Goal: Information Seeking & Learning: Learn about a topic

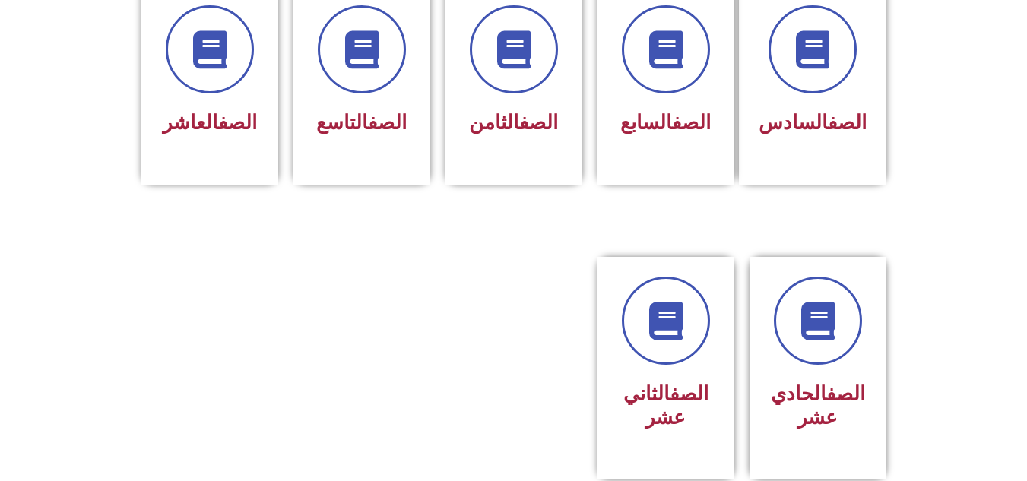
scroll to position [730, 0]
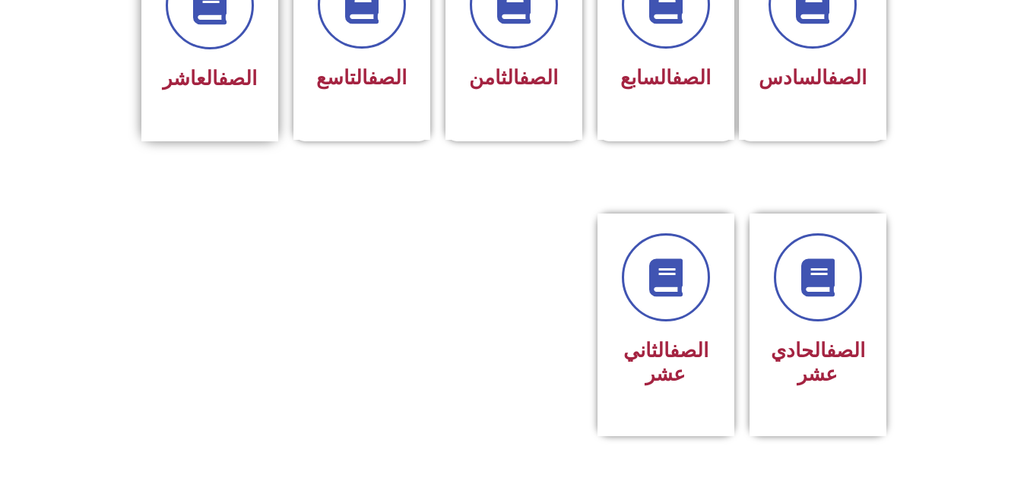
click at [187, 67] on span "الصف العاشر" at bounding box center [210, 78] width 94 height 23
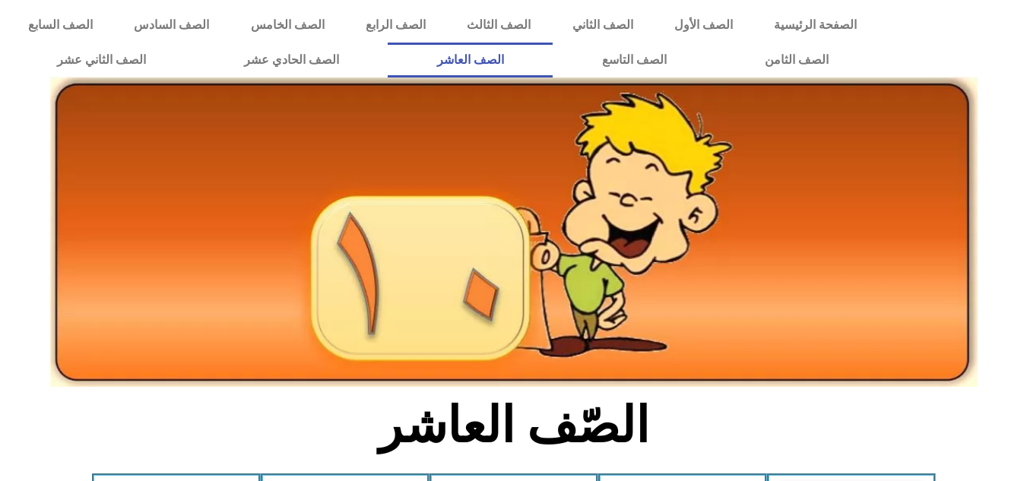
click at [655, 301] on img at bounding box center [513, 232] width 927 height 310
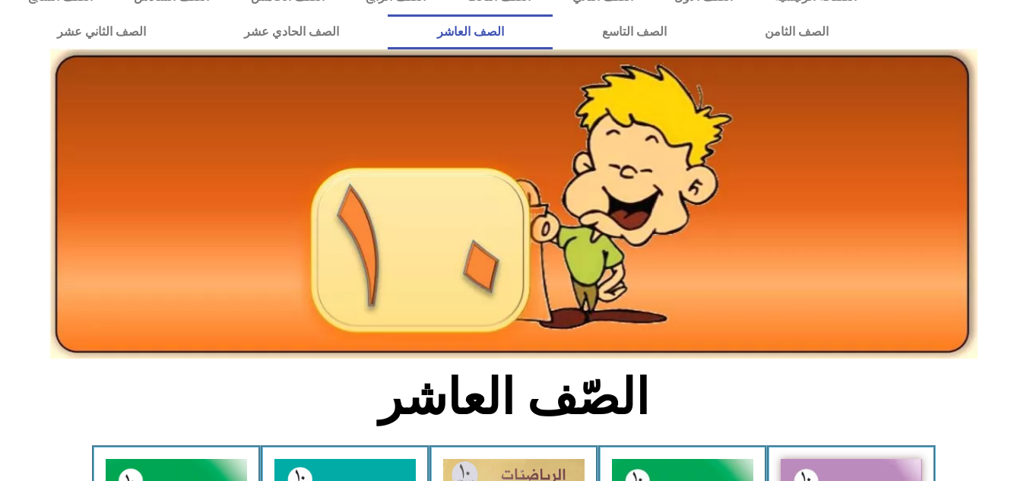
scroll to position [30, 0]
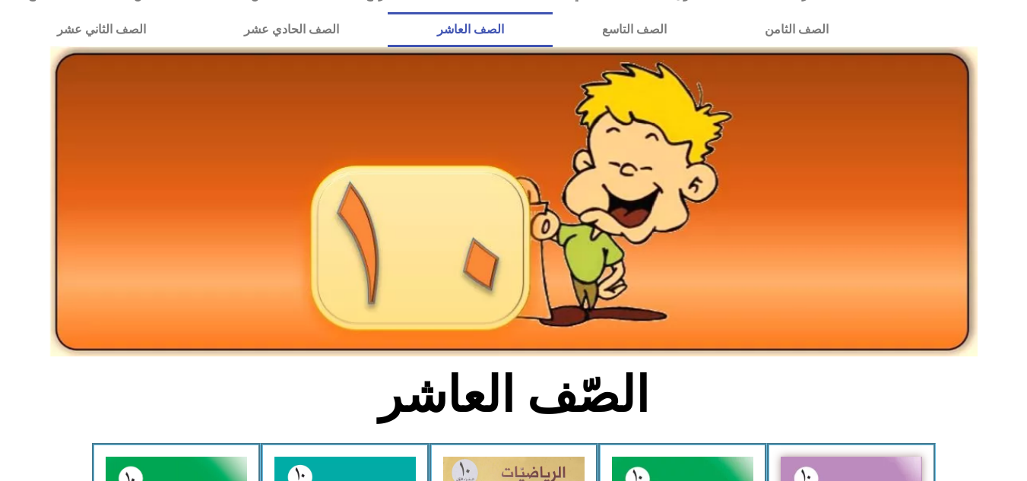
click at [815, 439] on section "الصّف العاشر" at bounding box center [513, 403] width 1027 height 79
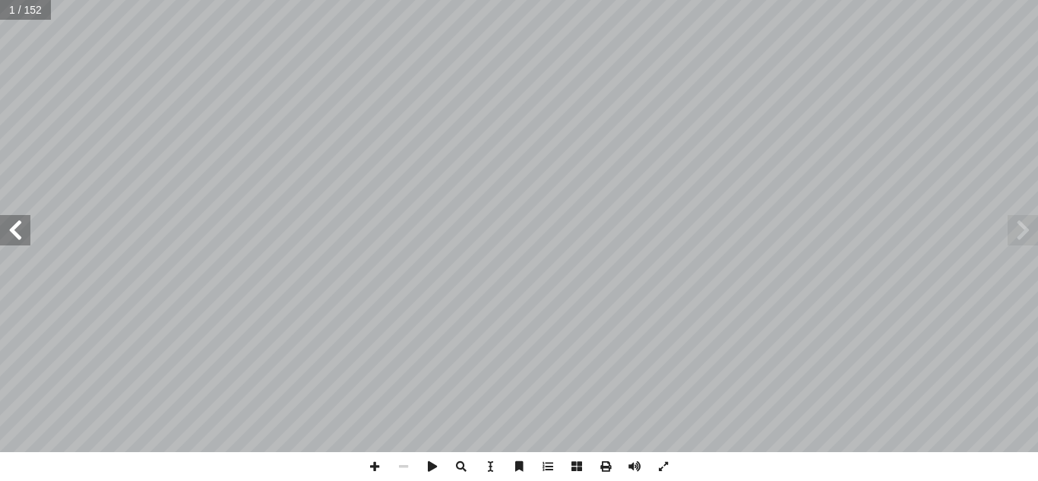
click at [11, 224] on span at bounding box center [15, 230] width 30 height 30
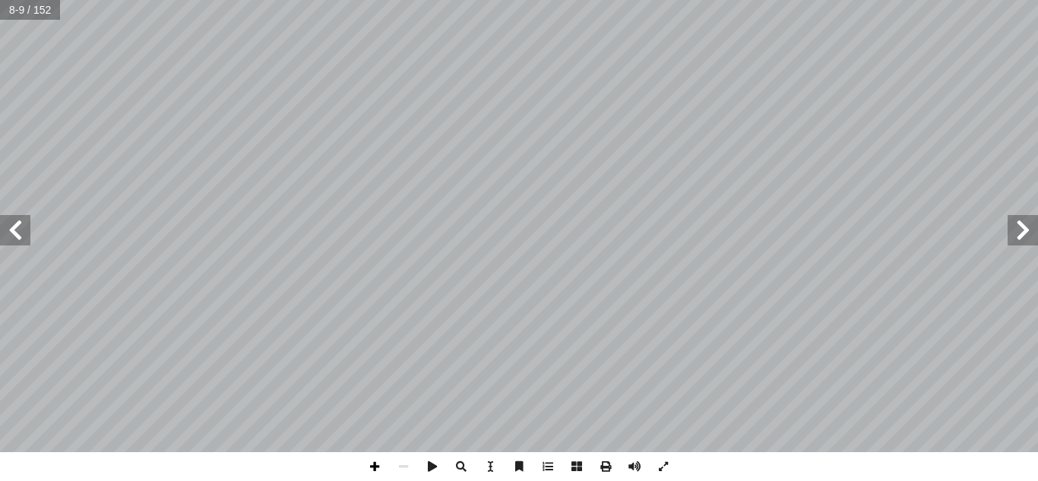
click at [372, 458] on span at bounding box center [374, 466] width 29 height 29
click at [379, 467] on span at bounding box center [374, 466] width 29 height 29
click at [16, 230] on span at bounding box center [15, 230] width 30 height 30
click at [1018, 236] on span at bounding box center [1023, 230] width 30 height 30
click at [403, 474] on span at bounding box center [403, 466] width 29 height 29
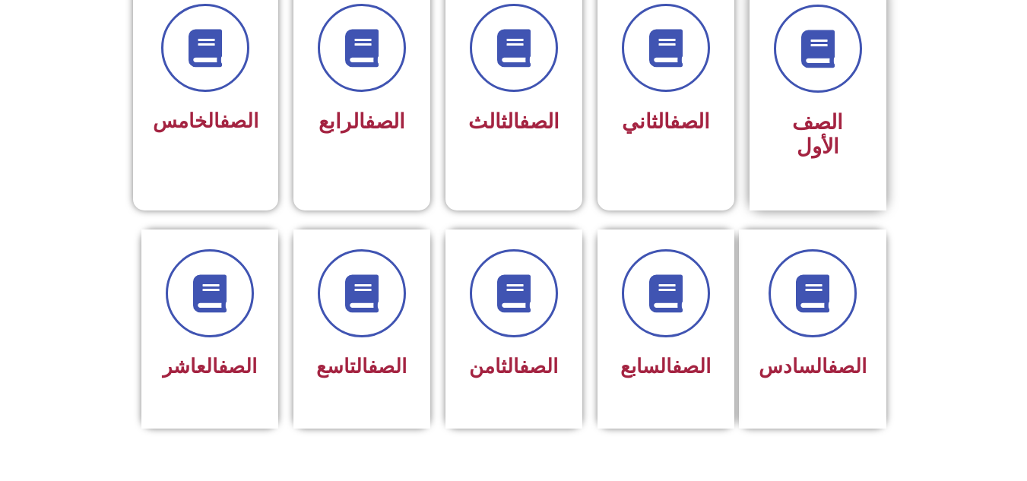
scroll to position [487, 0]
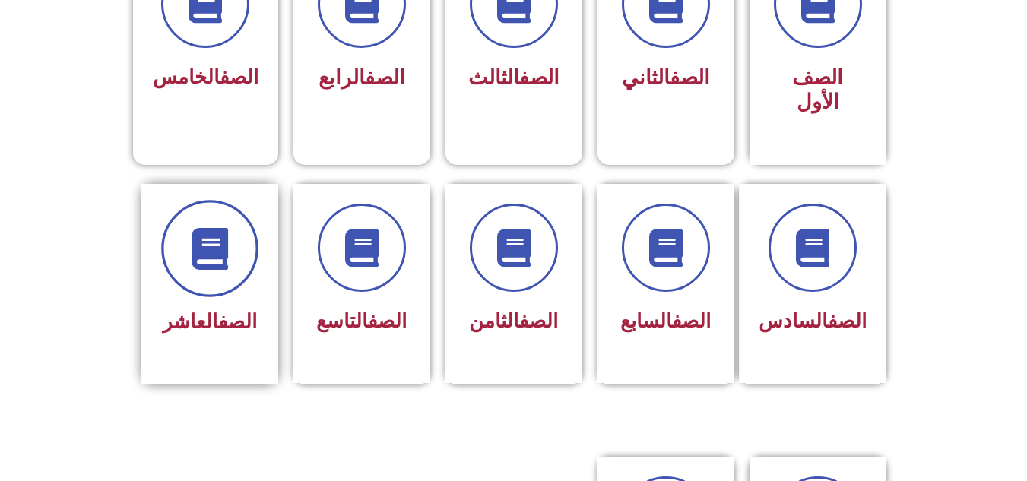
click at [201, 248] on span at bounding box center [209, 248] width 97 height 97
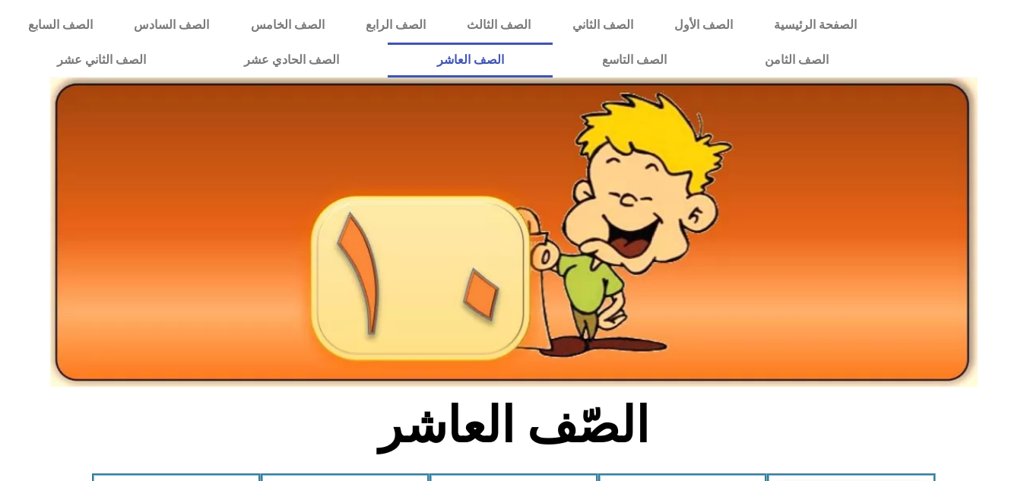
scroll to position [30, 0]
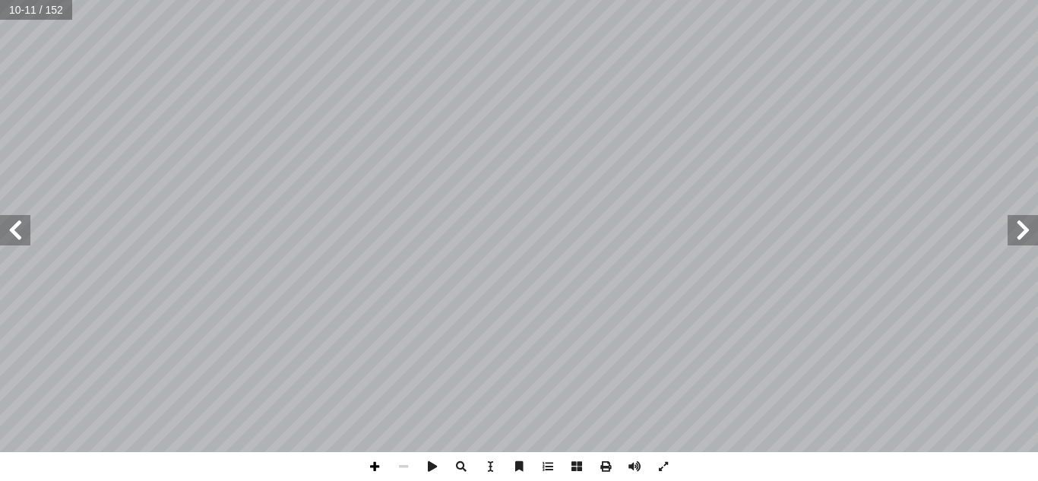
click at [372, 470] on span at bounding box center [374, 466] width 29 height 29
click at [1027, 233] on span at bounding box center [1023, 230] width 30 height 30
click at [15, 233] on span at bounding box center [15, 230] width 30 height 30
click at [24, 229] on span at bounding box center [15, 230] width 30 height 30
click at [401, 465] on span at bounding box center [403, 466] width 29 height 29
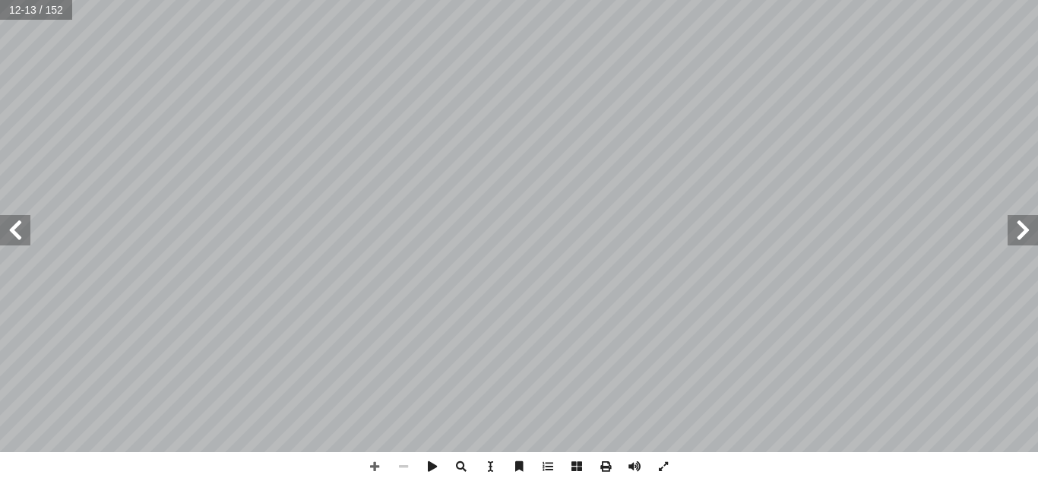
click at [401, 465] on span at bounding box center [403, 466] width 29 height 29
click at [1018, 233] on span at bounding box center [1023, 230] width 30 height 30
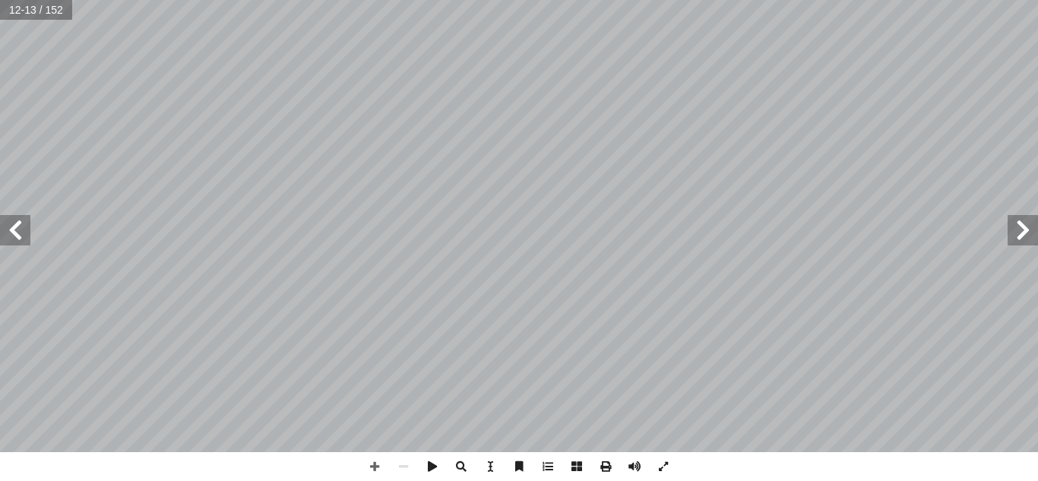
click at [1018, 233] on span at bounding box center [1023, 230] width 30 height 30
click at [33, 10] on input "text" at bounding box center [30, 10] width 60 height 20
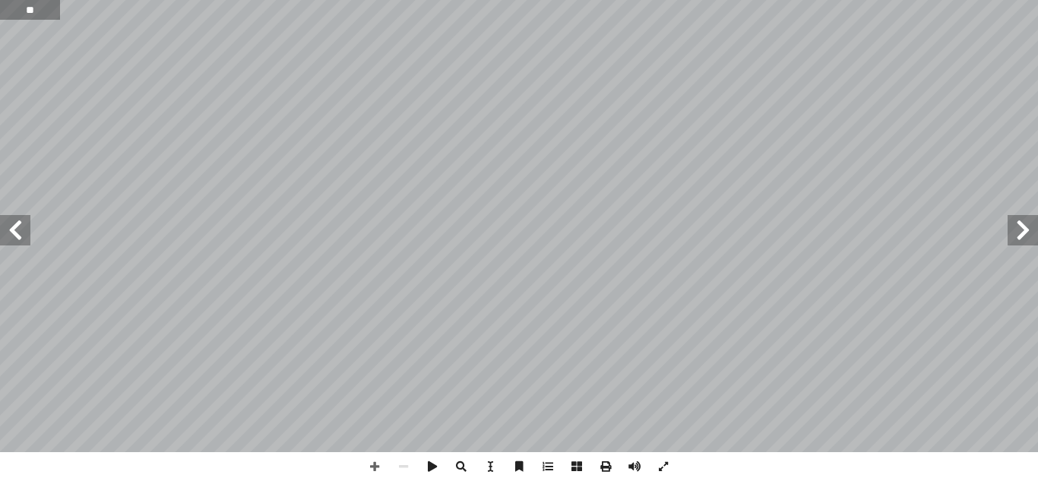
type input "**"
click at [369, 466] on span at bounding box center [374, 466] width 29 height 29
click at [381, 474] on span at bounding box center [374, 466] width 29 height 29
click at [16, 237] on span at bounding box center [15, 230] width 30 height 30
click at [1038, 230] on span at bounding box center [1023, 230] width 30 height 30
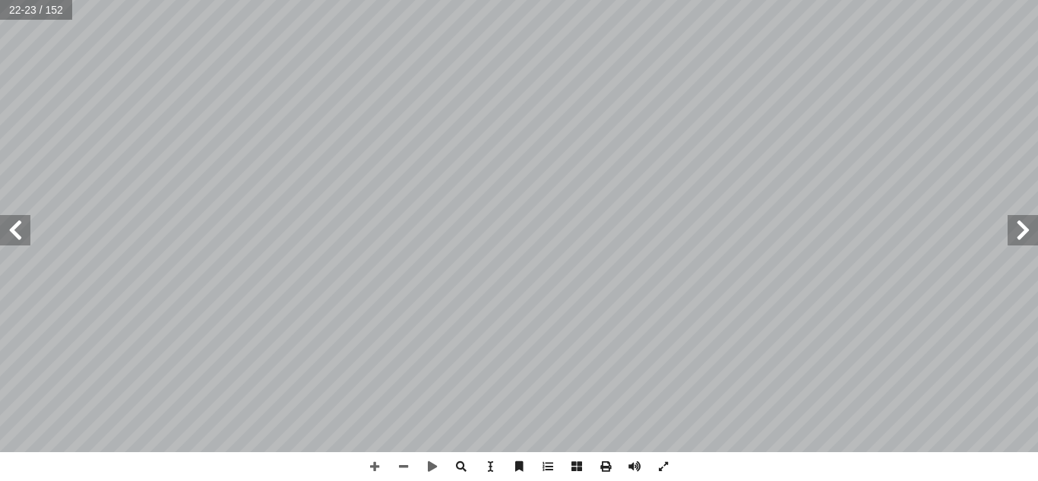
click at [14, 226] on span at bounding box center [15, 230] width 30 height 30
click at [14, 234] on span at bounding box center [15, 230] width 30 height 30
click at [1020, 224] on span at bounding box center [1023, 230] width 30 height 30
click at [1018, 233] on span at bounding box center [1023, 230] width 30 height 30
click at [11, 224] on span at bounding box center [15, 230] width 30 height 30
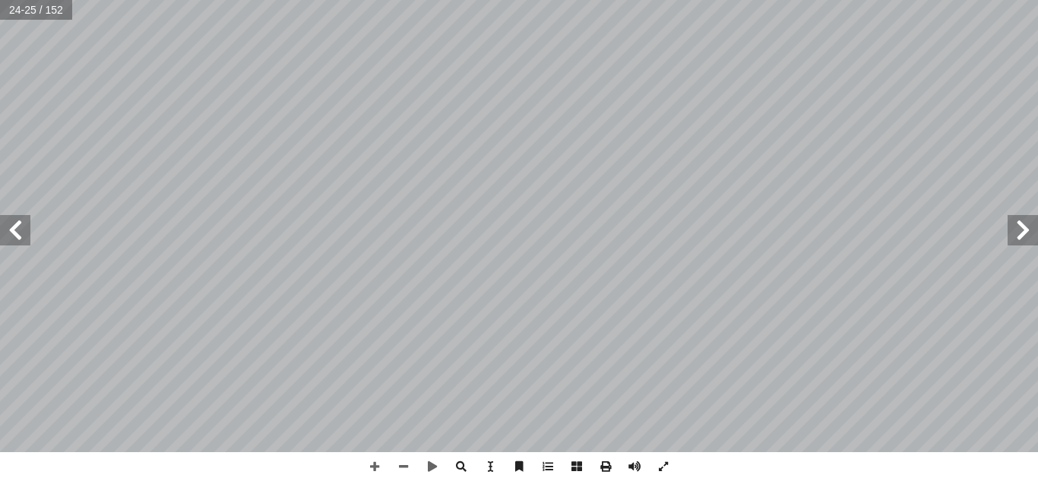
click at [19, 223] on span at bounding box center [15, 230] width 30 height 30
click at [41, 14] on input "text" at bounding box center [36, 10] width 72 height 20
type input "*"
click at [26, 230] on span at bounding box center [15, 230] width 30 height 30
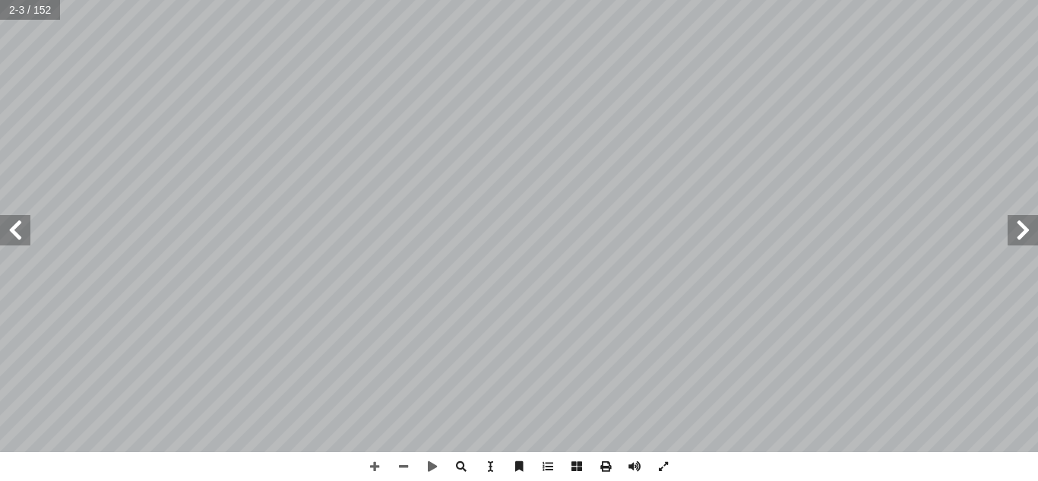
click at [26, 230] on span at bounding box center [15, 230] width 30 height 30
click at [43, 11] on input "text" at bounding box center [30, 10] width 60 height 20
type input "**"
click at [402, 468] on span at bounding box center [403, 466] width 29 height 29
click at [46, 17] on input "text" at bounding box center [36, 10] width 72 height 20
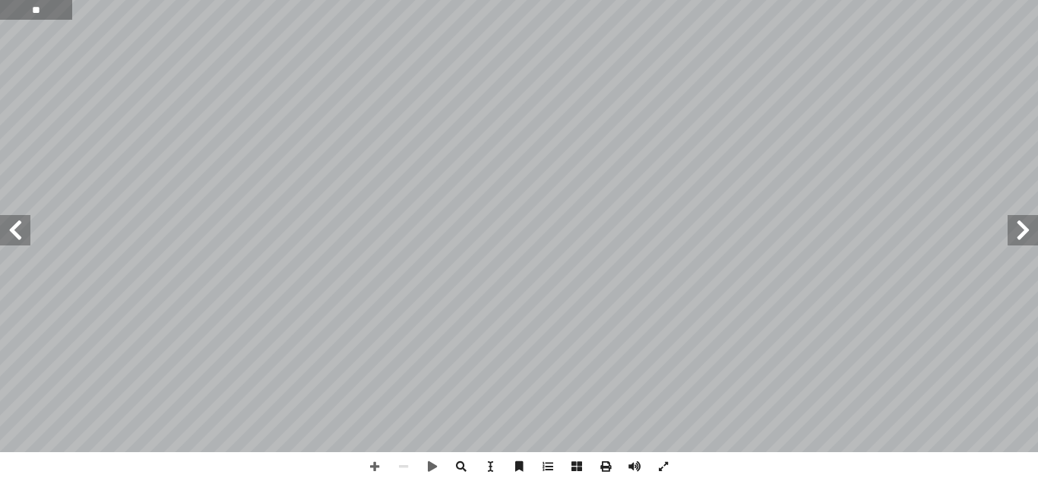
type input "**"
click at [1019, 223] on span at bounding box center [1023, 230] width 30 height 30
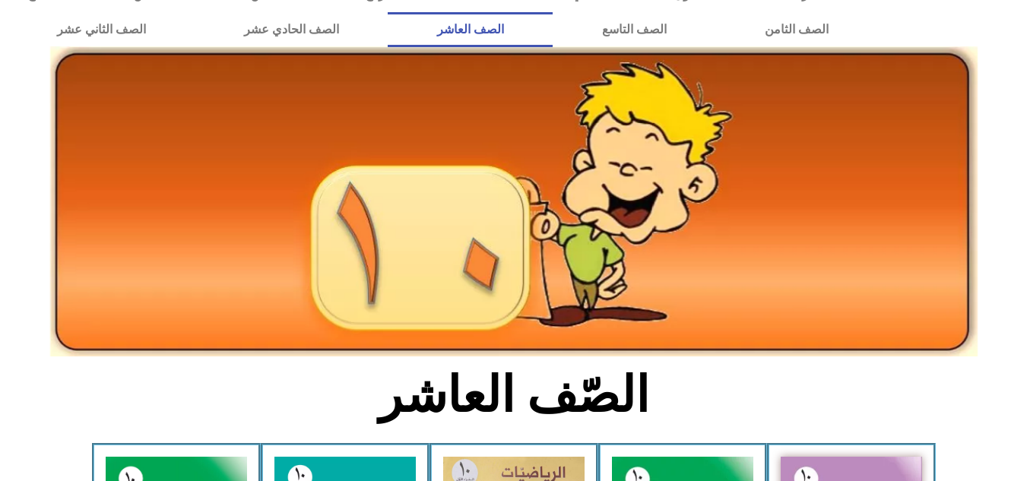
scroll to position [30, 0]
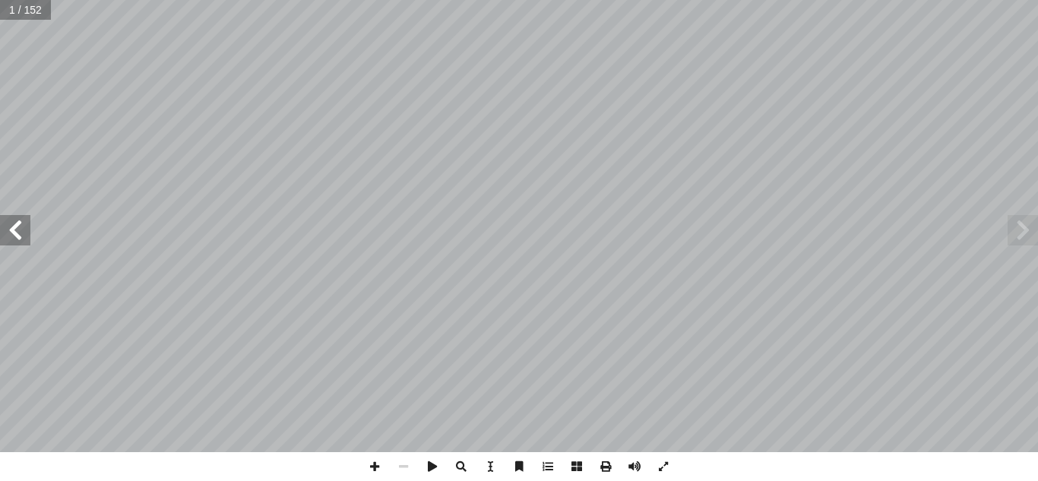
click at [15, 237] on span at bounding box center [15, 230] width 30 height 30
click at [27, 11] on input "text" at bounding box center [30, 10] width 60 height 20
type input "**"
click at [13, 236] on span at bounding box center [15, 230] width 30 height 30
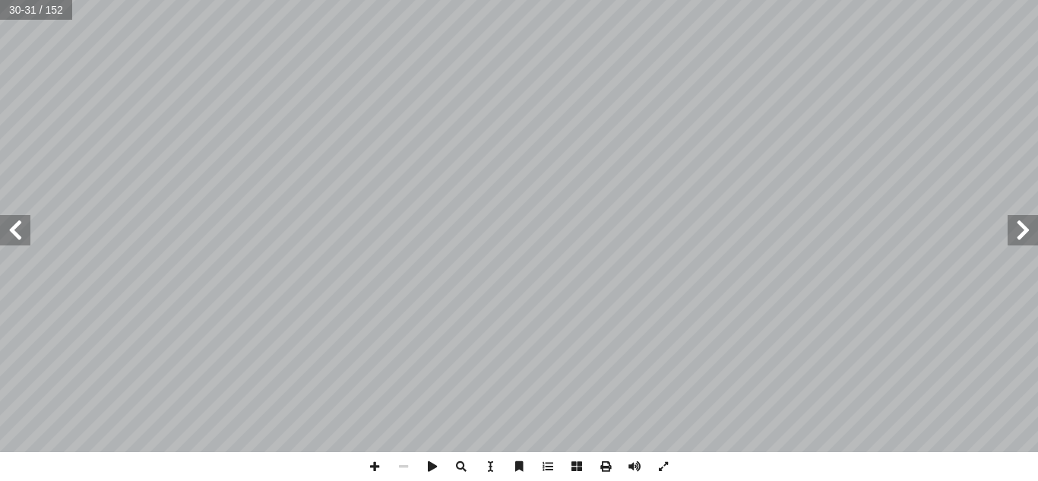
click at [13, 236] on span at bounding box center [15, 230] width 30 height 30
click at [1024, 227] on span at bounding box center [1023, 230] width 30 height 30
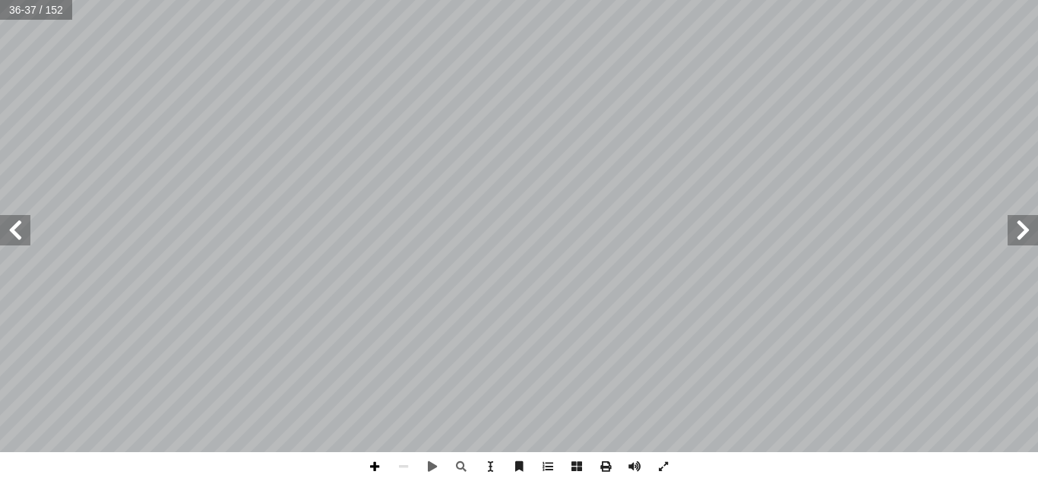
click at [374, 464] on span at bounding box center [374, 466] width 29 height 29
click at [19, 233] on span at bounding box center [15, 230] width 30 height 30
click at [320, 0] on html "الصفحة الرئيسية الصف الأول الصف الثاني الصف الثالث الصف الرابع الصف الخامس الصف…" at bounding box center [519, 69] width 1038 height 138
